Goal: Check status: Check status

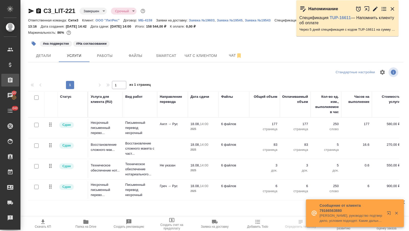
click at [13, 82] on icon at bounding box center [10, 80] width 6 height 6
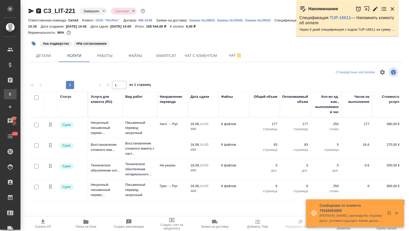
click at [8, 96] on div "Все заказы" at bounding box center [4, 94] width 8 height 5
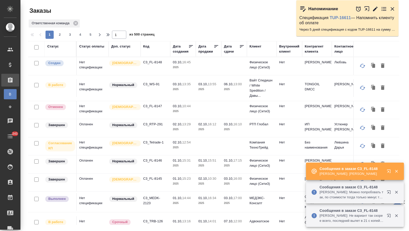
click at [205, 52] on div "Дата продажи" at bounding box center [205, 49] width 15 height 10
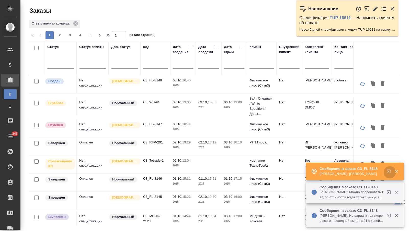
click at [388, 171] on icon "button" at bounding box center [390, 172] width 6 height 6
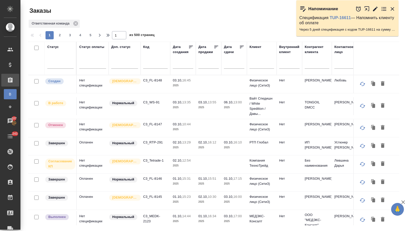
click at [180, 64] on input "text" at bounding box center [184, 64] width 17 height 7
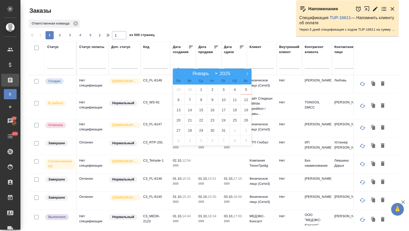
click at [176, 72] on icon at bounding box center [177, 74] width 4 height 4
click at [177, 72] on icon at bounding box center [177, 74] width 4 height 4
select select "6"
click at [187, 89] on span "1" at bounding box center [189, 90] width 11 height 10
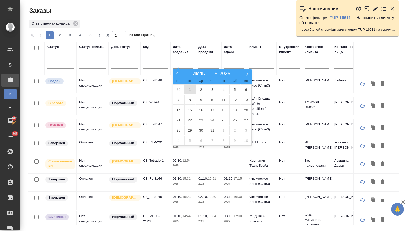
type div "2025-06-30T21:00:00.000Z"
click at [247, 71] on span at bounding box center [247, 73] width 9 height 9
select select "9"
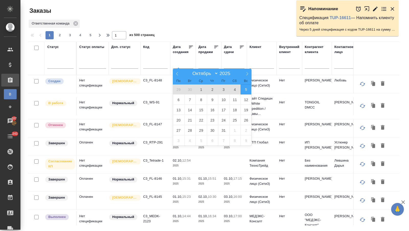
click at [246, 89] on span "5" at bounding box center [245, 90] width 11 height 10
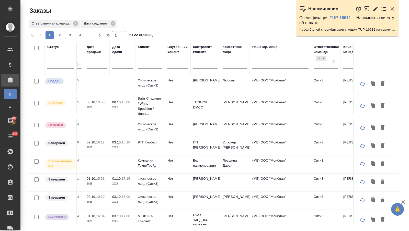
scroll to position [0, 115]
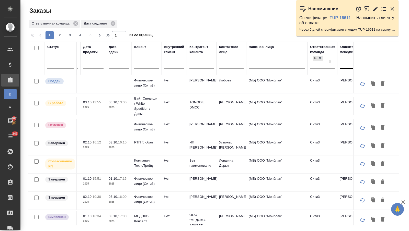
click at [346, 64] on div at bounding box center [352, 63] width 25 height 7
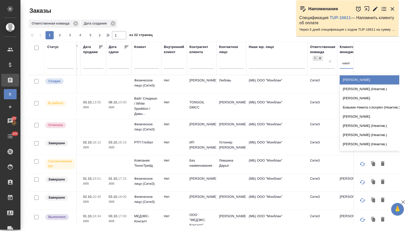
type input "никити"
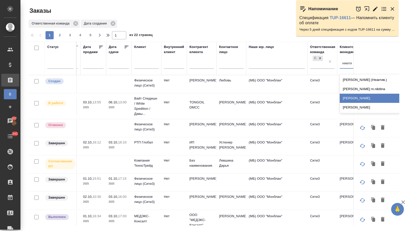
click at [352, 106] on div "[PERSON_NAME]" at bounding box center [378, 107] width 77 height 9
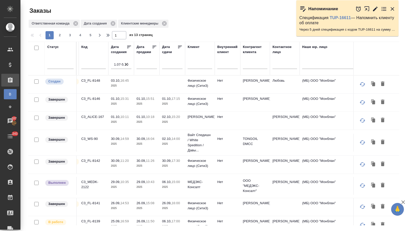
scroll to position [0, 0]
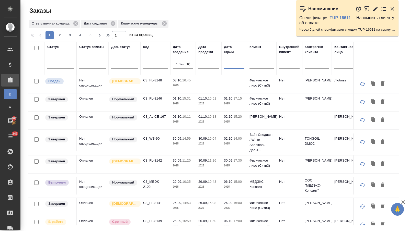
click at [231, 67] on input "text" at bounding box center [235, 64] width 17 height 7
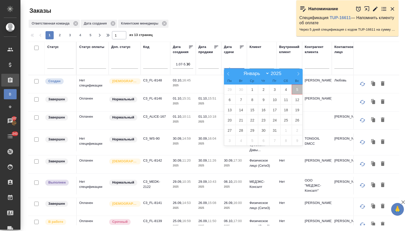
click at [297, 89] on span "5" at bounding box center [296, 90] width 11 height 10
type div "2025-10-04T21:00:00.000Z"
click at [226, 72] on icon at bounding box center [228, 74] width 4 height 4
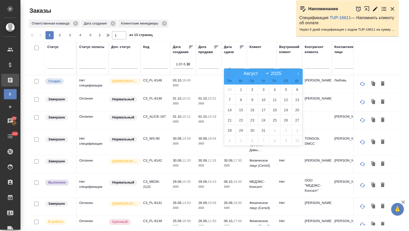
select select "6"
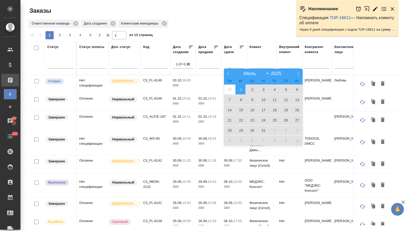
click at [239, 88] on span "1" at bounding box center [240, 90] width 11 height 10
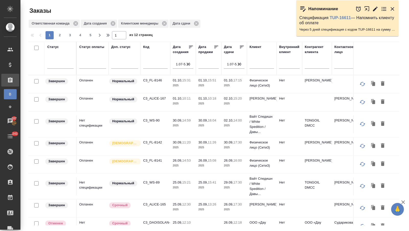
click at [188, 64] on icon "button" at bounding box center [187, 64] width 3 height 3
click at [65, 66] on div at bounding box center [60, 63] width 26 height 7
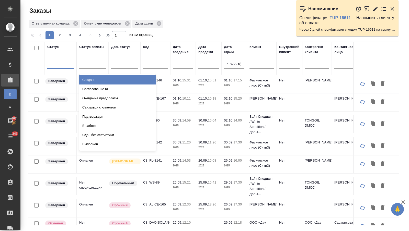
click at [92, 77] on div "Создан" at bounding box center [117, 79] width 77 height 9
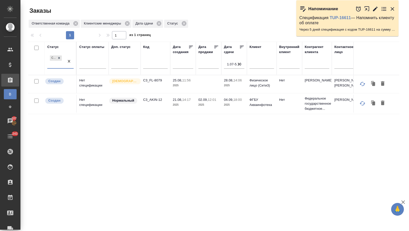
click at [52, 66] on div "Создан" at bounding box center [55, 61] width 17 height 14
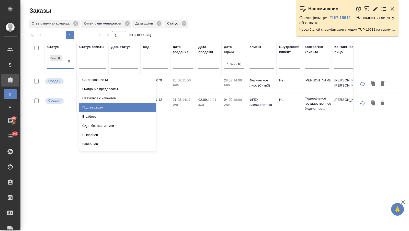
click at [93, 108] on div "Подтвержден" at bounding box center [117, 107] width 77 height 9
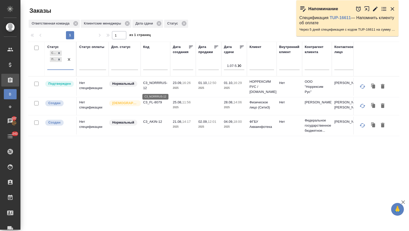
click at [148, 83] on p "C3_NORRRUS-12" at bounding box center [155, 85] width 25 height 10
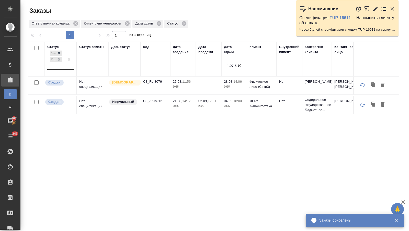
click at [61, 63] on div "Создан Подтвержден" at bounding box center [55, 60] width 17 height 20
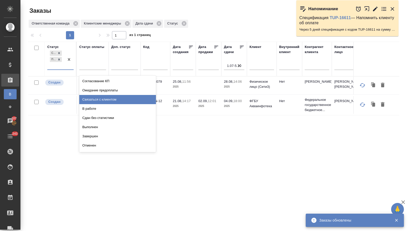
click at [93, 104] on div "В работе" at bounding box center [117, 108] width 77 height 9
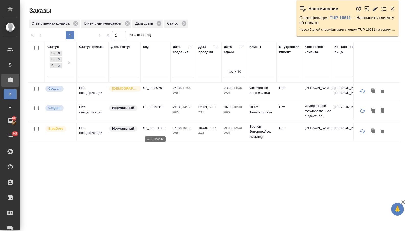
click at [157, 130] on p "C3_Brenor-12" at bounding box center [155, 127] width 25 height 5
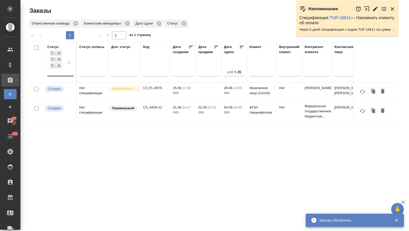
click at [55, 74] on div "Создан Подтвержден В работе" at bounding box center [55, 63] width 17 height 26
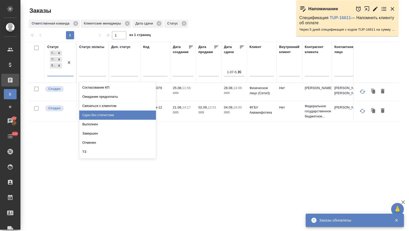
click at [96, 114] on div "Сдан без статистики" at bounding box center [117, 115] width 77 height 9
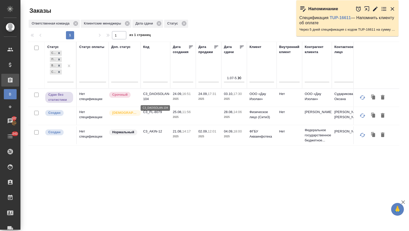
click at [150, 94] on p "C3_DAOISOLAN-104" at bounding box center [155, 96] width 25 height 10
click at [66, 80] on div at bounding box center [68, 66] width 9 height 32
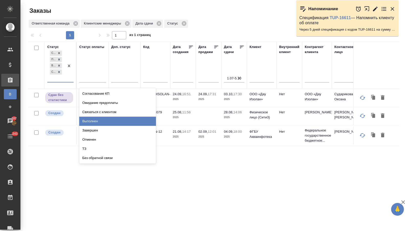
click at [93, 120] on div "Выполнен" at bounding box center [117, 121] width 77 height 9
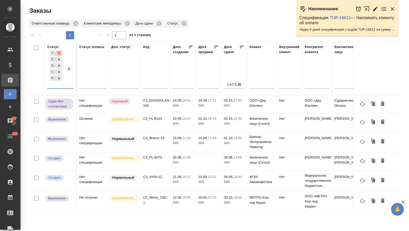
click at [58, 51] on icon at bounding box center [59, 53] width 4 height 4
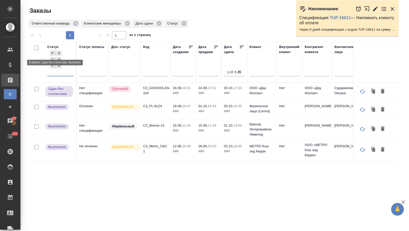
click at [58, 51] on icon at bounding box center [59, 53] width 4 height 4
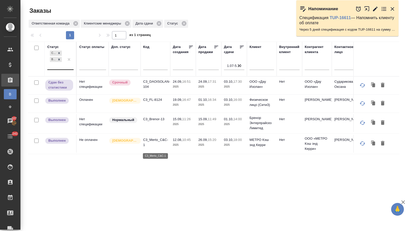
click at [157, 141] on p "C3_Merto_C&C-1" at bounding box center [155, 142] width 25 height 10
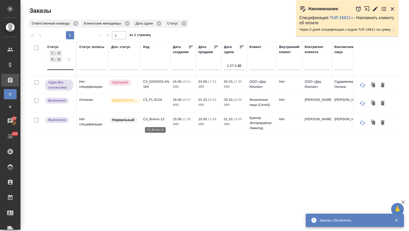
click at [150, 120] on p "C3_Brenor-13" at bounding box center [155, 119] width 25 height 5
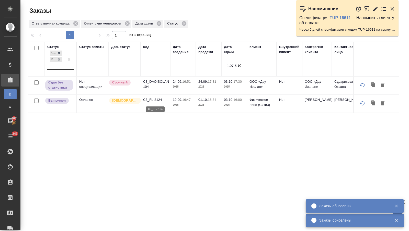
click at [152, 102] on p "C3_FL-8124" at bounding box center [155, 99] width 25 height 5
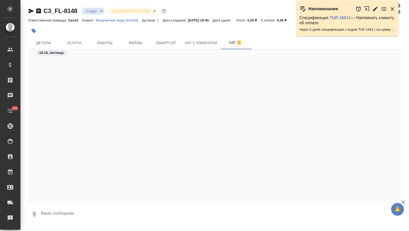
scroll to position [750, 0]
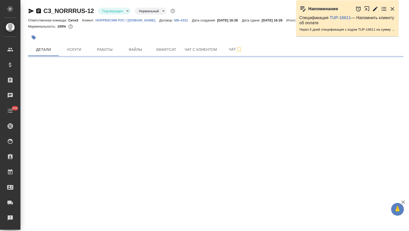
select select "RU"
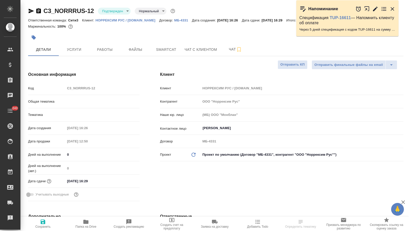
type textarea "x"
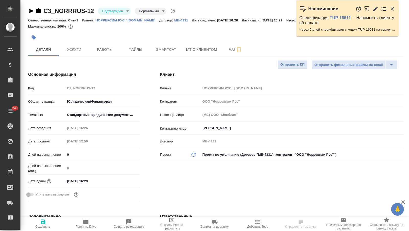
type textarea "x"
click at [114, 9] on body "🙏 .cls-1 fill:#fff; AWATERA Nikitina Tatiana Клиенты Спецификации Заказы Чаты 2…" at bounding box center [204, 115] width 409 height 231
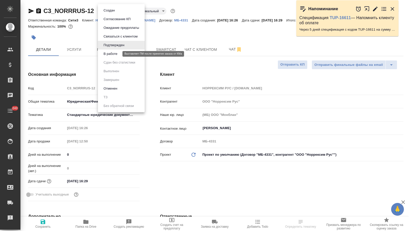
click at [113, 53] on button "В работе" at bounding box center [110, 54] width 17 height 6
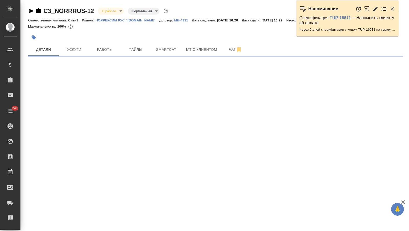
select select "RU"
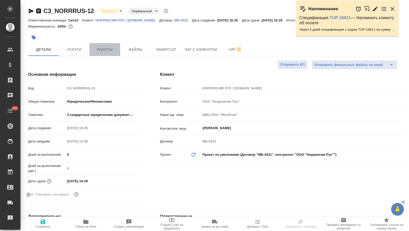
click at [101, 50] on span "Работы" at bounding box center [104, 49] width 25 height 6
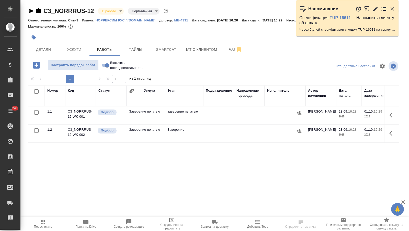
click at [35, 92] on input "checkbox" at bounding box center [36, 91] width 4 height 4
checkbox input "true"
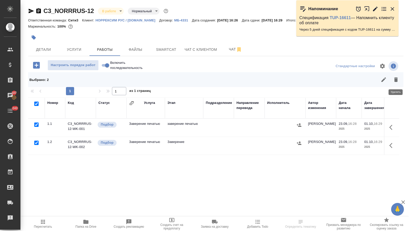
click at [397, 81] on icon "button" at bounding box center [396, 79] width 4 height 5
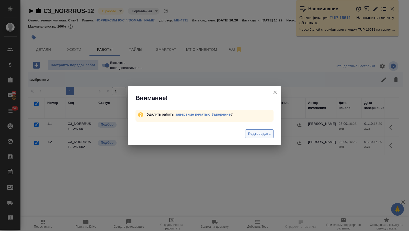
click at [266, 133] on span "Подтвердить" at bounding box center [259, 134] width 23 height 6
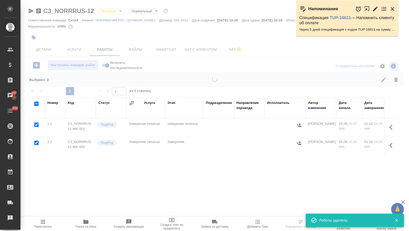
checkbox input "false"
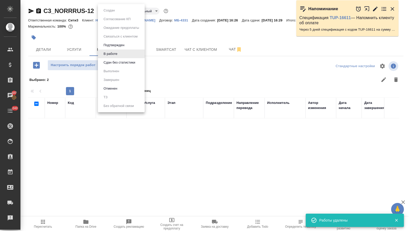
click at [115, 10] on body "🙏 .cls-1 fill:#fff; AWATERA Nikitina Tatiana Клиенты Спецификации Заказы 107 Ча…" at bounding box center [204, 115] width 409 height 231
click at [108, 61] on button "Сдан без статистики" at bounding box center [119, 63] width 35 height 6
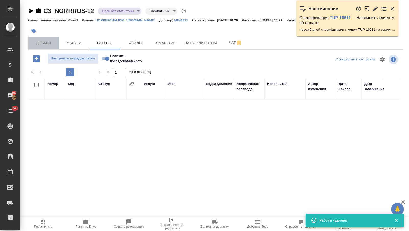
click at [50, 46] on button "Детали" at bounding box center [43, 43] width 31 height 13
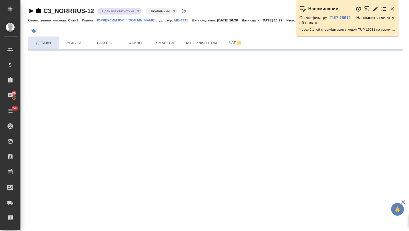
select select "RU"
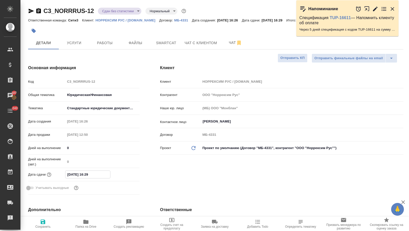
click at [70, 172] on input "01.10.2025 16:29" at bounding box center [87, 174] width 45 height 7
type input "01.02.0251 62:9_"
type textarea "x"
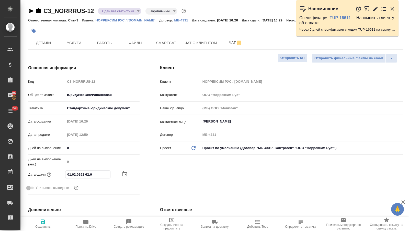
type input "03.10.2025 16:29"
type textarea "x"
type input "03.10.2025 16:29"
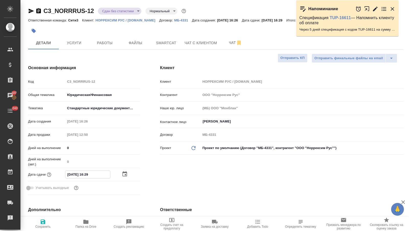
click at [89, 226] on span "Папка на Drive" at bounding box center [85, 227] width 21 height 4
type textarea "x"
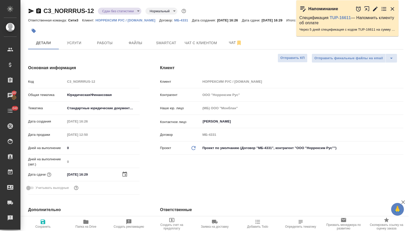
type textarea "x"
click at [43, 226] on span "Сохранить" at bounding box center [42, 227] width 15 height 4
type textarea "x"
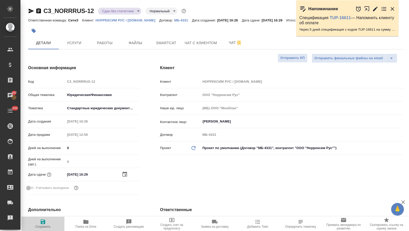
type textarea "x"
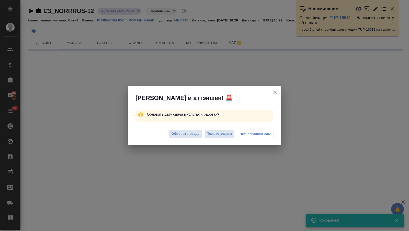
select select "RU"
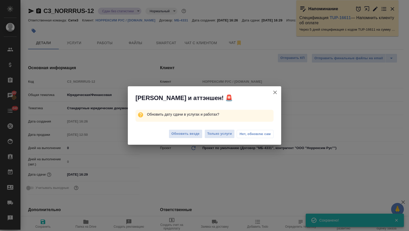
type textarea "x"
click at [174, 127] on div "Обновить везде Только услуги Нет, обновлю сам" at bounding box center [204, 134] width 153 height 20
click at [174, 129] on div "Обновить везде Только услуги Нет, обновлю сам" at bounding box center [204, 134] width 153 height 20
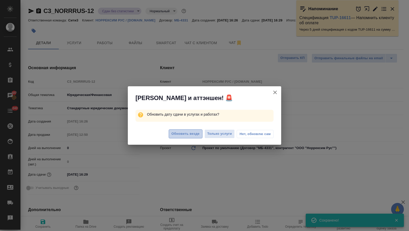
click at [182, 132] on span "Обновить везде" at bounding box center [185, 134] width 28 height 6
type textarea "x"
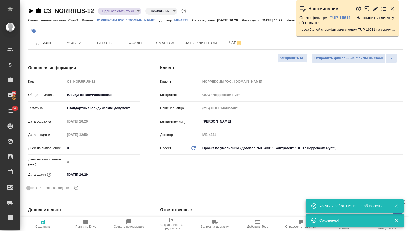
click at [136, 9] on body "🙏 .cls-1 fill:#fff; AWATERA Nikitina Tatiana Клиенты Спецификации Заказы 107 Ча…" at bounding box center [204, 115] width 409 height 231
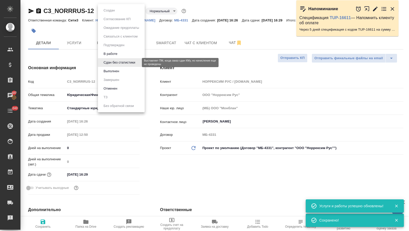
click at [119, 69] on button "Выполнен" at bounding box center [111, 71] width 19 height 6
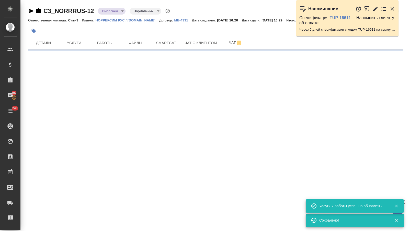
select select "RU"
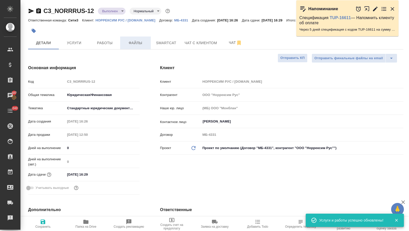
click at [135, 42] on span "Файлы" at bounding box center [135, 43] width 25 height 6
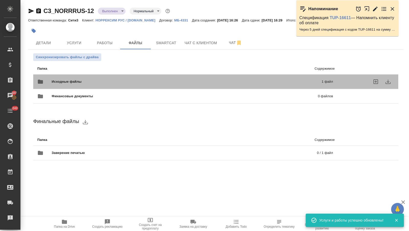
click at [98, 83] on span "Исходные файлы" at bounding box center [127, 81] width 150 height 5
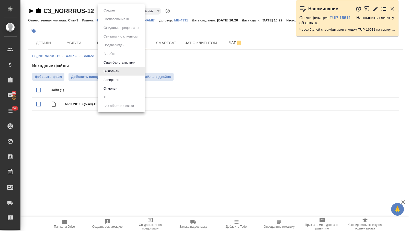
click at [111, 10] on body "🙏 .cls-1 fill:#fff; AWATERA Nikitina Tatiana Клиенты Спецификации Заказы 107 Ча…" at bounding box center [204, 115] width 409 height 231
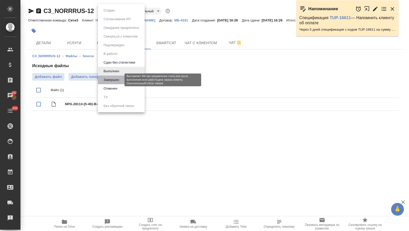
click at [108, 77] on button "Завершен" at bounding box center [111, 80] width 19 height 6
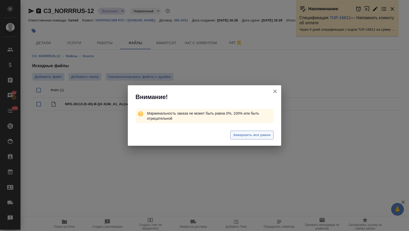
click at [243, 134] on span "Завершить все равно" at bounding box center [252, 135] width 38 height 6
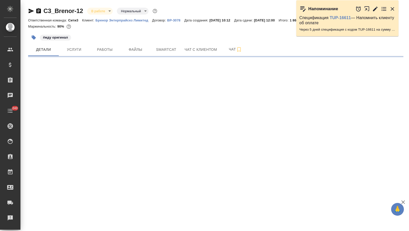
select select "RU"
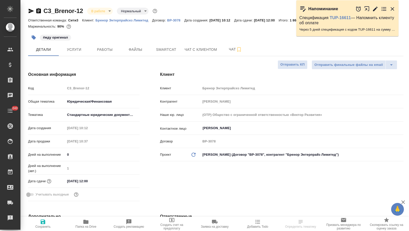
type textarea "x"
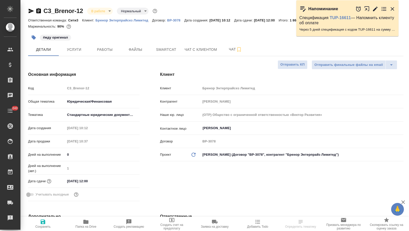
type textarea "x"
click at [98, 177] on div "Дата сдачи 01.10.2025 12:00" at bounding box center [83, 181] width 111 height 9
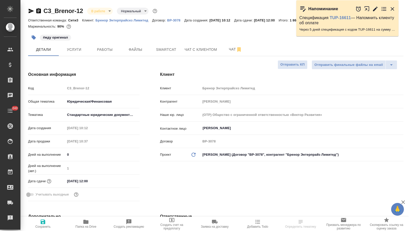
click at [99, 183] on input "01.10.2025 12:00" at bounding box center [87, 181] width 45 height 7
click at [124, 181] on icon "button" at bounding box center [125, 181] width 6 height 6
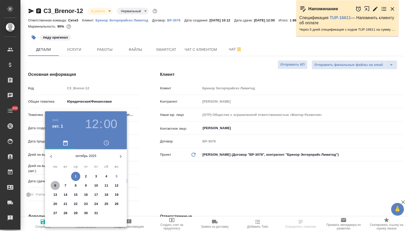
click at [51, 186] on span "6" at bounding box center [55, 185] width 9 height 5
type input "06.10.2025 12:00"
type textarea "x"
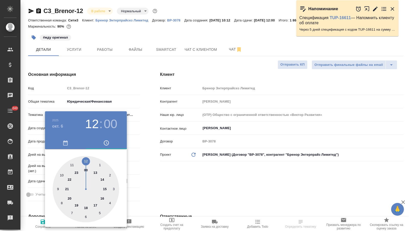
click at [173, 186] on div at bounding box center [204, 115] width 409 height 231
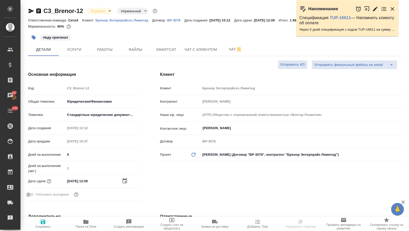
click at [48, 225] on span "Сохранить" at bounding box center [43, 224] width 37 height 10
type textarea "x"
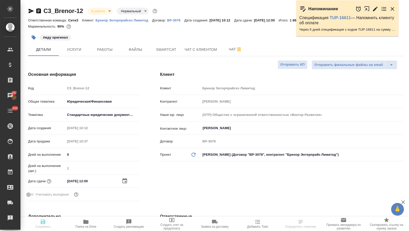
type textarea "x"
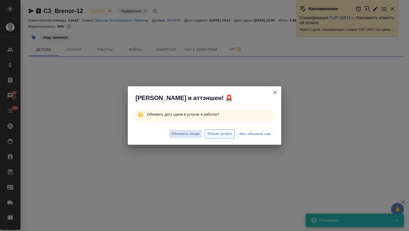
select select "RU"
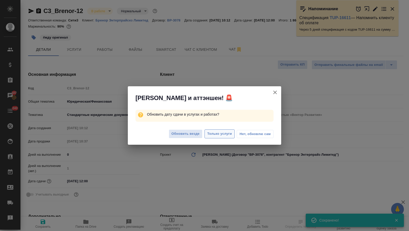
type textarea "x"
click at [214, 132] on span "Только услуги" at bounding box center [219, 134] width 25 height 6
type textarea "x"
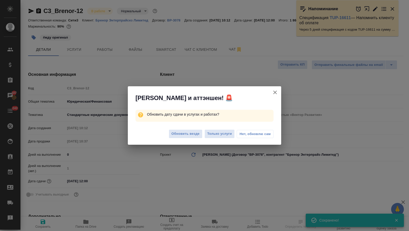
type textarea "x"
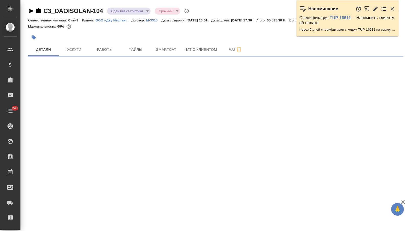
select select "RU"
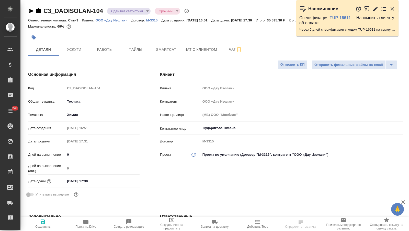
type textarea "x"
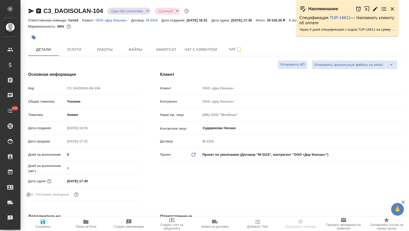
type textarea "x"
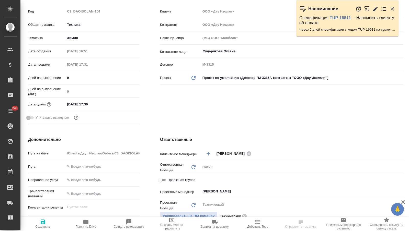
type textarea "x"
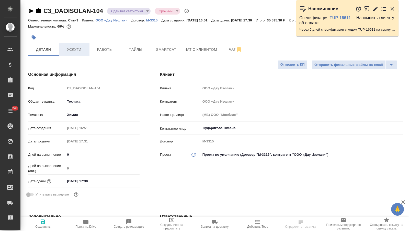
click at [81, 49] on span "Услуги" at bounding box center [74, 49] width 25 height 6
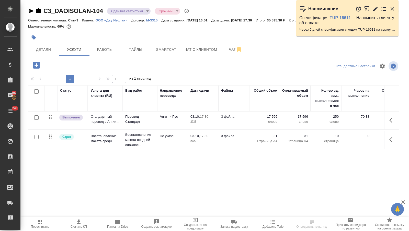
click at [393, 9] on icon "button" at bounding box center [392, 9] width 6 height 6
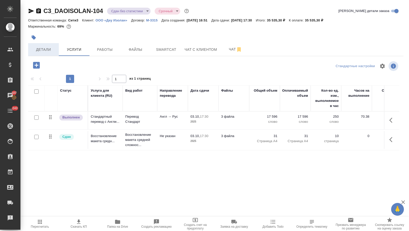
click at [44, 52] on span "Детали" at bounding box center [43, 49] width 25 height 6
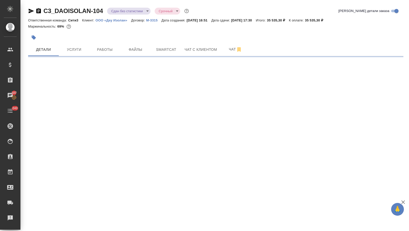
select select "RU"
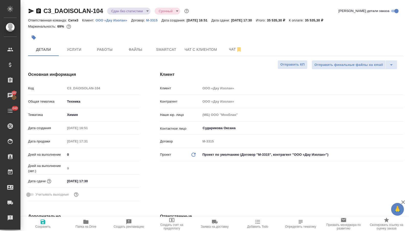
click at [69, 180] on input "[DATE] 17:30" at bounding box center [87, 181] width 45 height 7
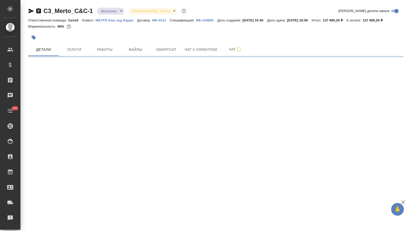
select select "RU"
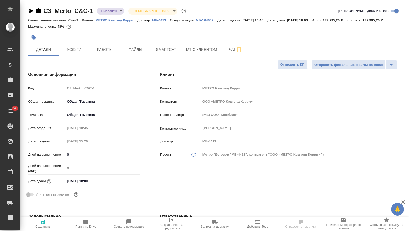
type textarea "x"
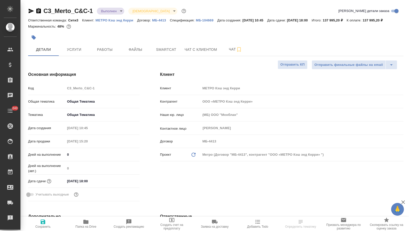
type textarea "x"
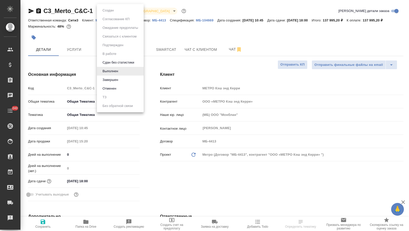
click at [119, 10] on body "🙏 .cls-1 fill:#fff; AWATERA [PERSON_NAME] Спецификации Заказы Чаты 243 Todo Про…" at bounding box center [204, 115] width 409 height 231
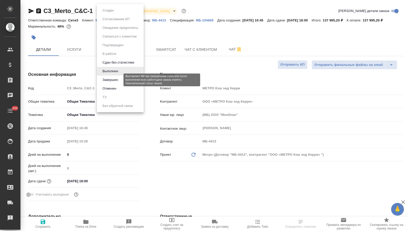
click at [115, 78] on button "Завершен" at bounding box center [110, 80] width 19 height 6
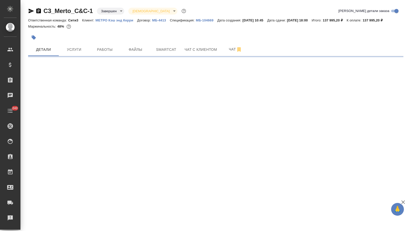
select select "RU"
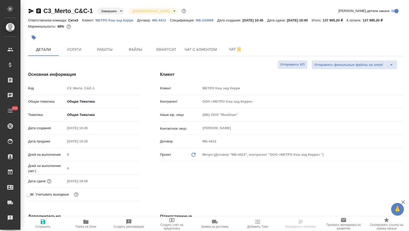
type textarea "x"
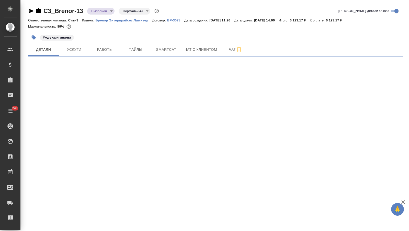
select select "RU"
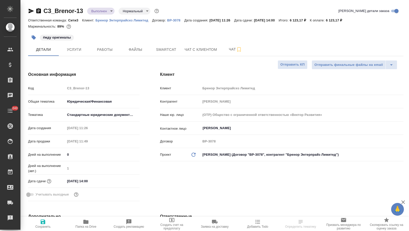
type textarea "x"
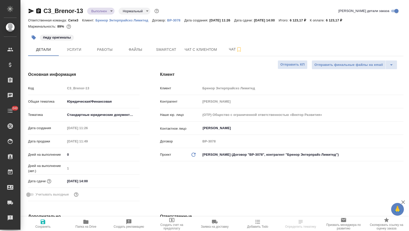
type textarea "x"
click at [70, 179] on input "01.10.2025 14:00" at bounding box center [87, 181] width 45 height 7
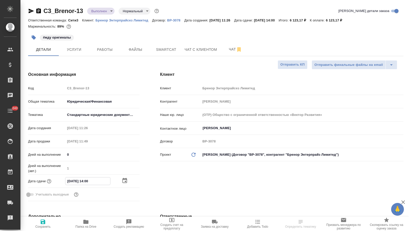
type input "01.02.0251 40:0_"
type textarea "x"
type input "06.10.2025 14:00"
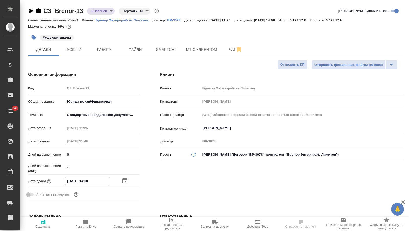
type textarea "x"
type input "06.10.2025 14:00"
click at [49, 222] on span "Сохранить" at bounding box center [43, 224] width 37 height 10
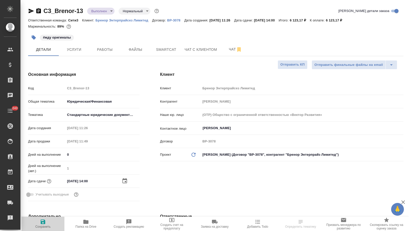
type textarea "x"
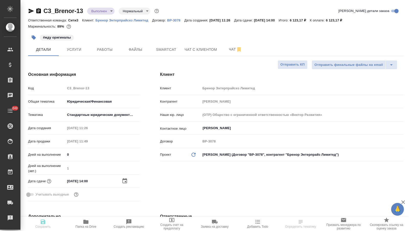
type textarea "x"
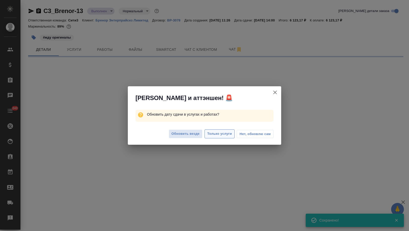
select select "RU"
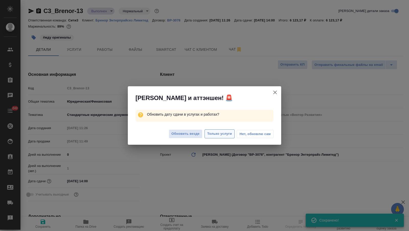
type textarea "x"
click at [226, 134] on span "Только услуги" at bounding box center [219, 134] width 25 height 6
type textarea "x"
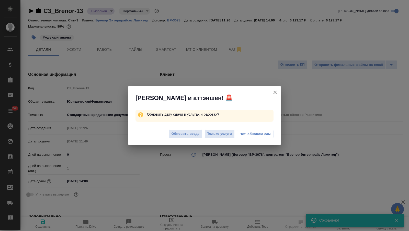
type textarea "x"
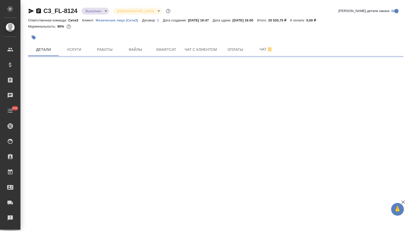
select select "RU"
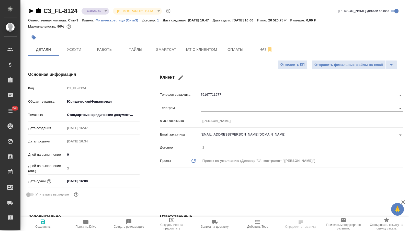
type textarea "x"
click at [70, 181] on input "[DATE] 16:00" at bounding box center [87, 181] width 45 height 7
type input "01.02.0251 60:0_"
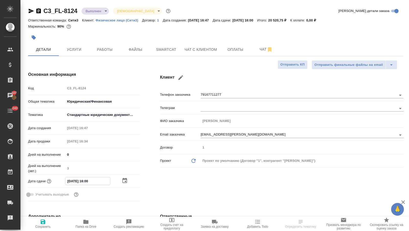
type textarea "x"
type input "[DATE] 16:00"
type textarea "x"
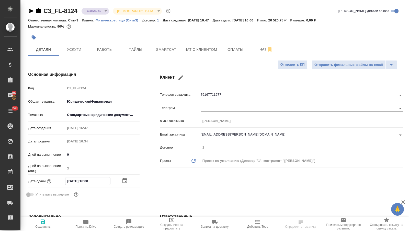
type textarea "x"
type input "[DATE] 16:00"
click at [43, 221] on icon "button" at bounding box center [43, 222] width 5 height 5
type textarea "x"
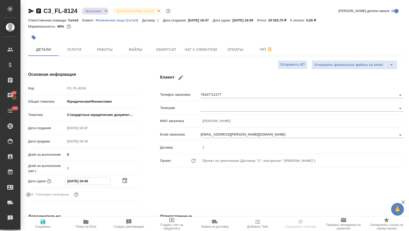
type textarea "x"
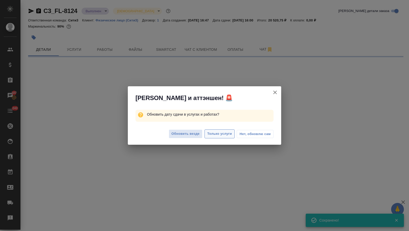
click at [217, 132] on span "Только услуги" at bounding box center [219, 134] width 25 height 6
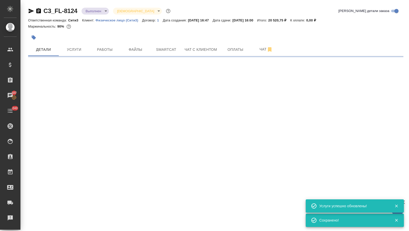
select select "RU"
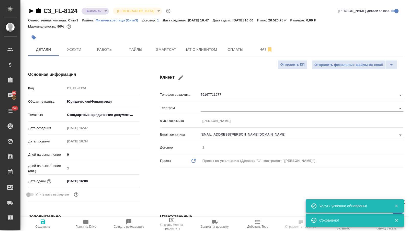
type textarea "x"
